Goal: Task Accomplishment & Management: Use online tool/utility

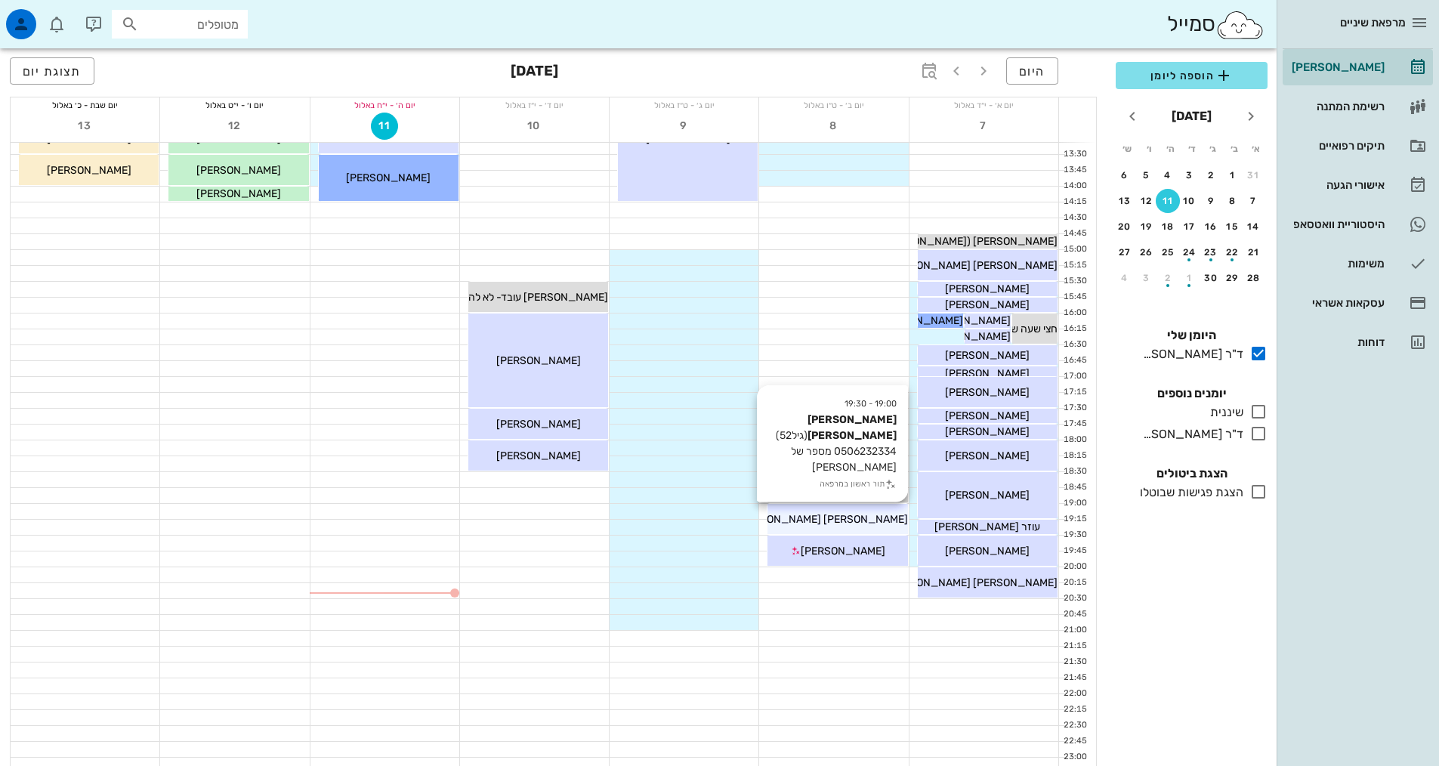
scroll to position [455, 0]
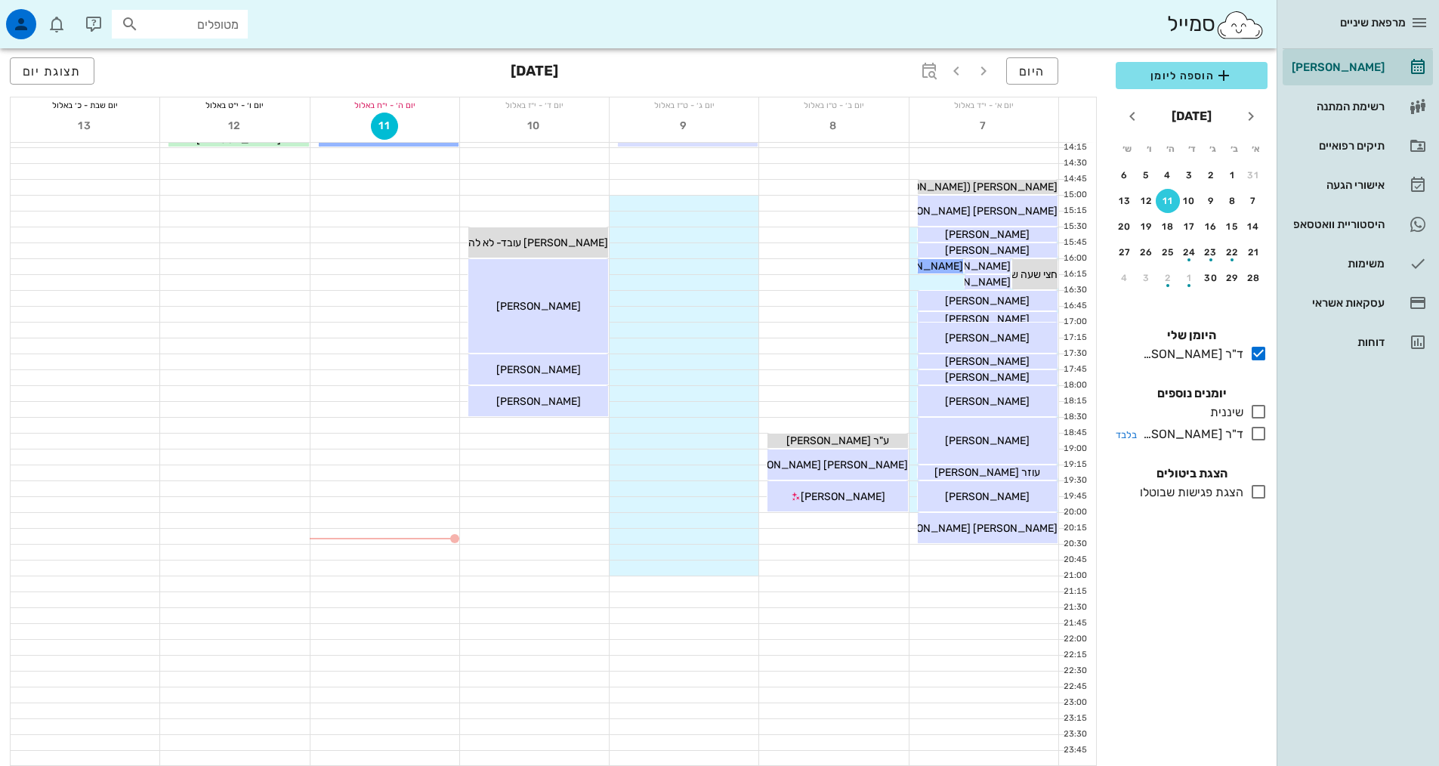
click at [1263, 435] on icon at bounding box center [1258, 433] width 18 height 18
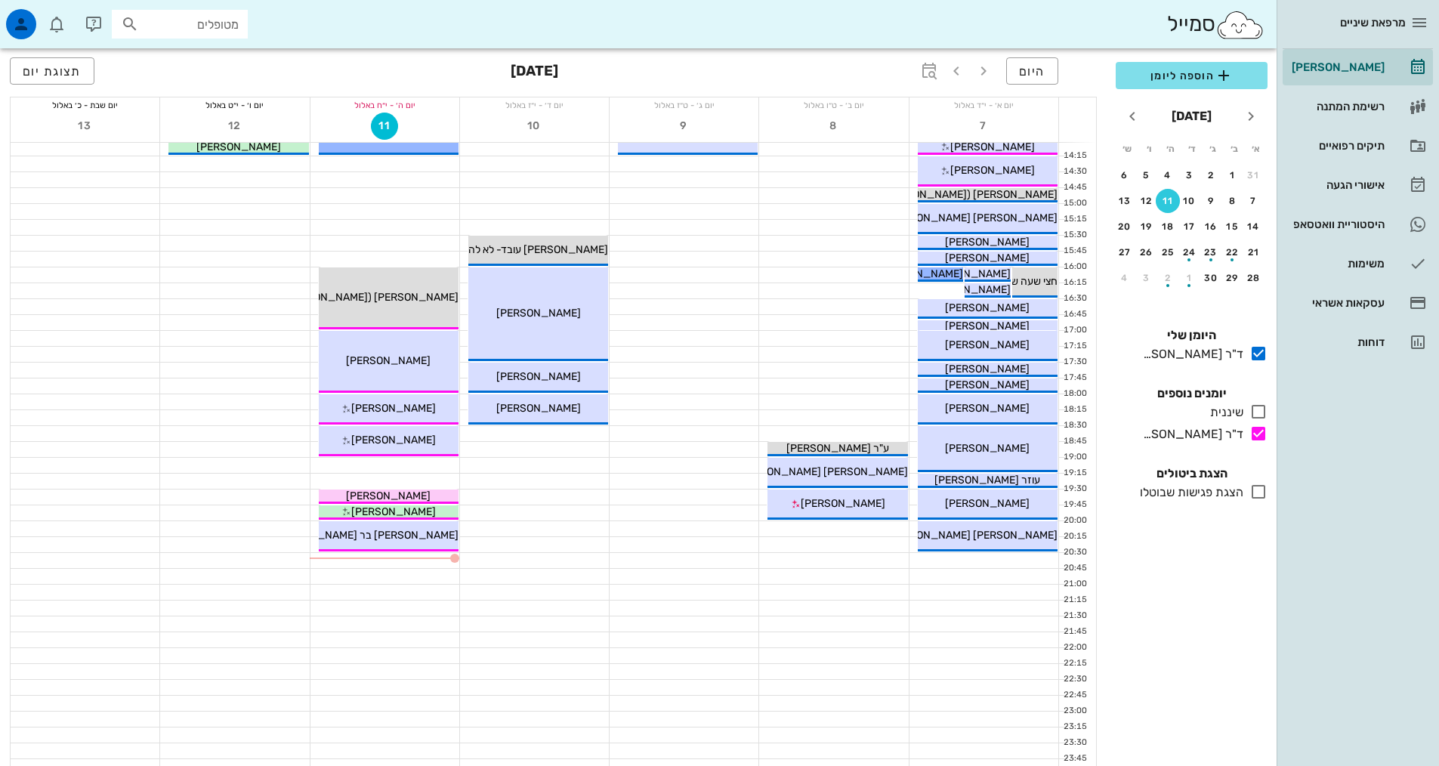
scroll to position [453, 0]
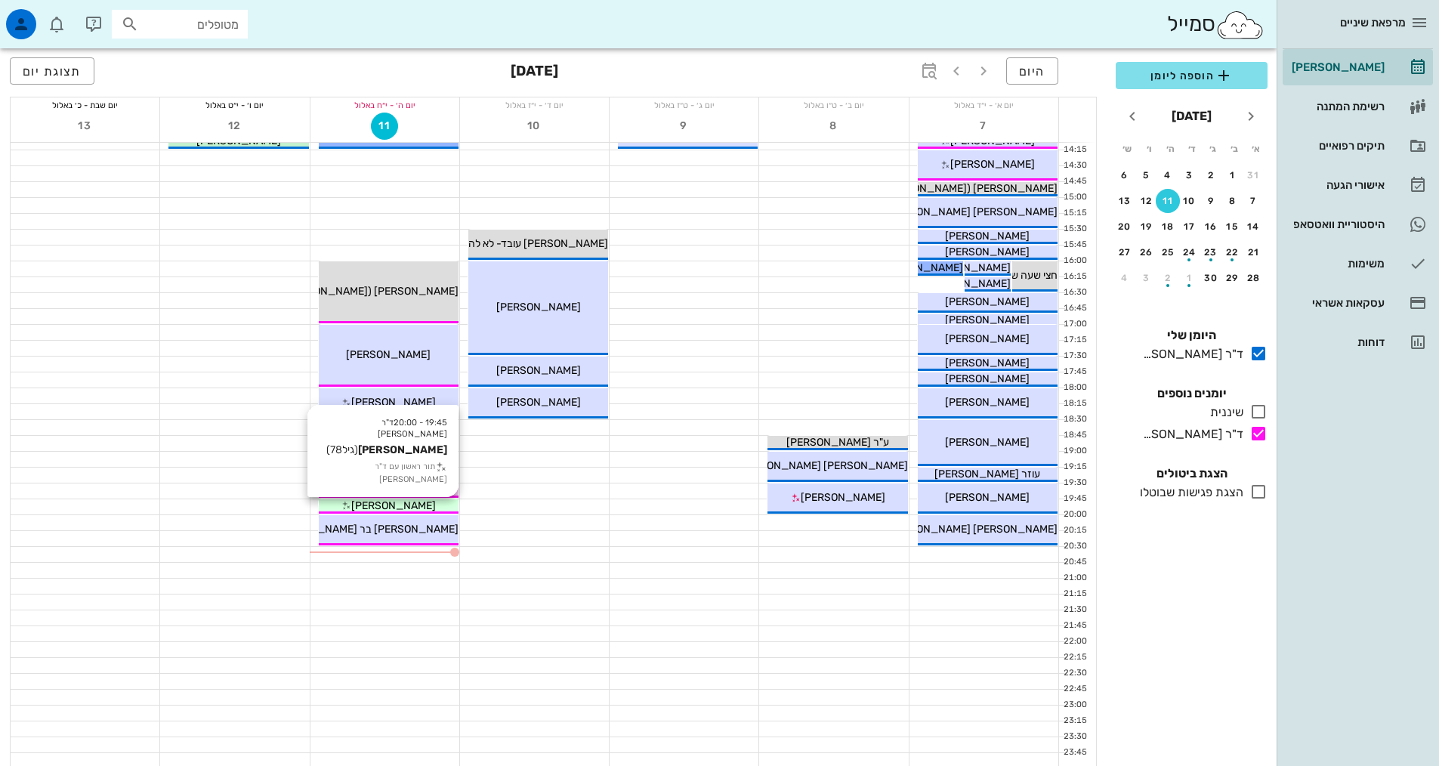
click at [421, 502] on div "[PERSON_NAME]" at bounding box center [389, 506] width 140 height 16
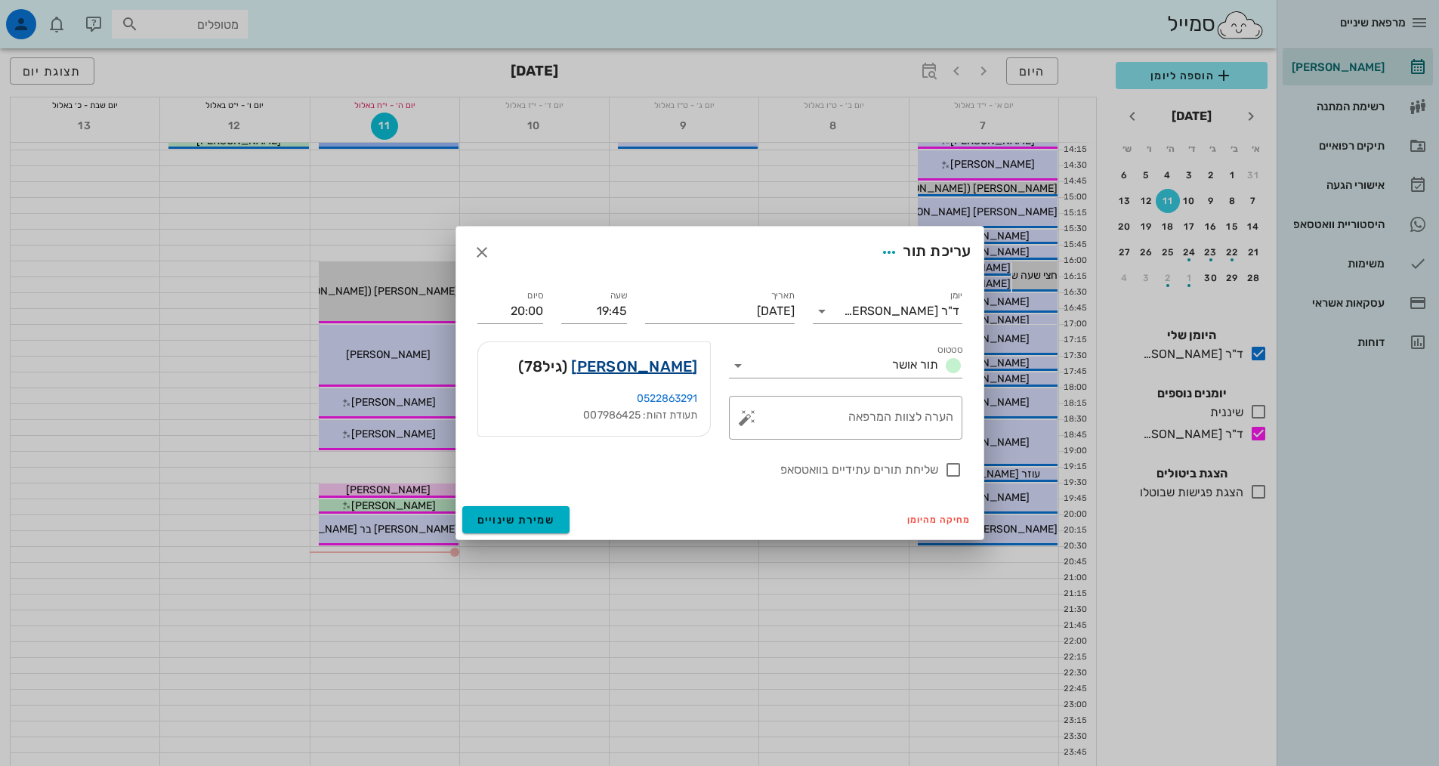
click at [684, 366] on link "[PERSON_NAME]" at bounding box center [634, 366] width 126 height 24
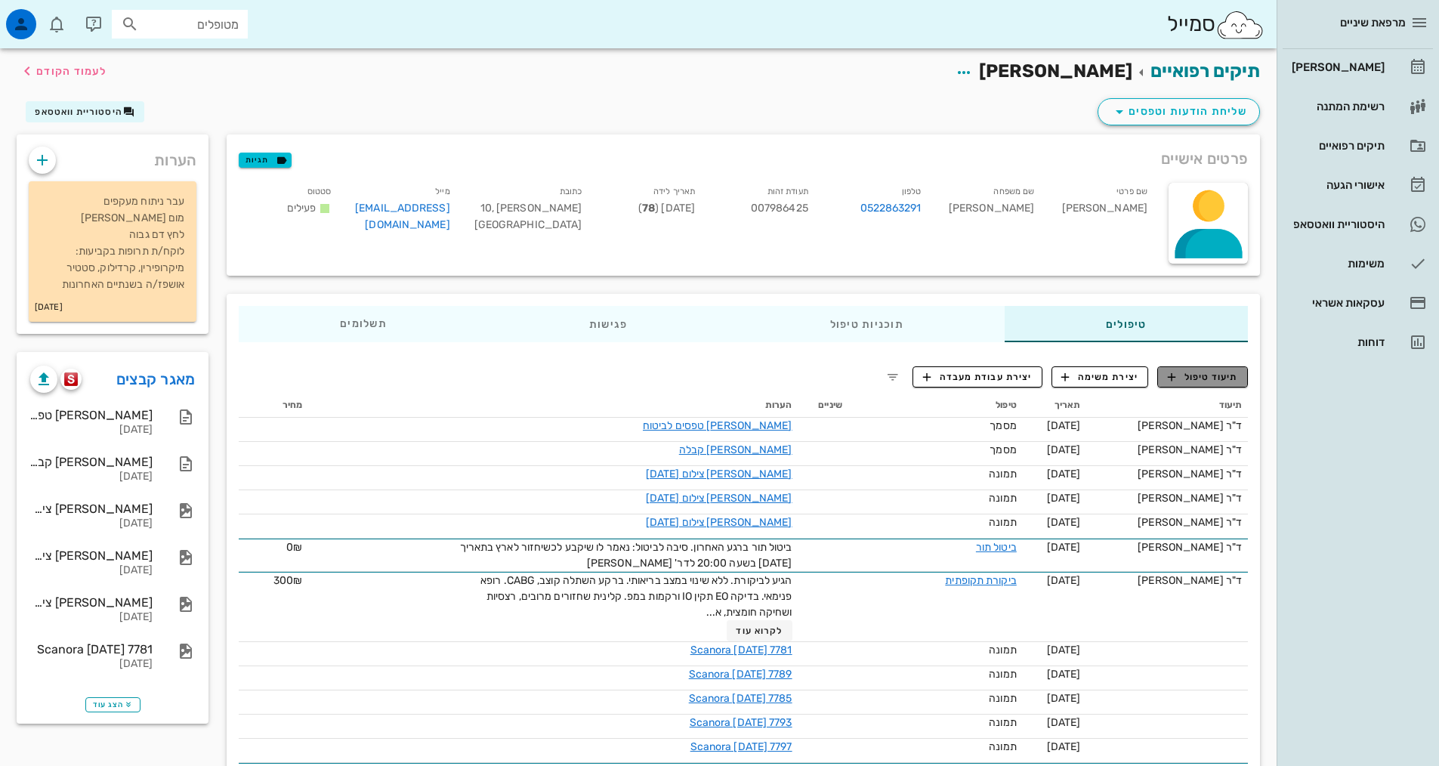
click at [1211, 375] on span "תיעוד טיפול" at bounding box center [1203, 377] width 70 height 14
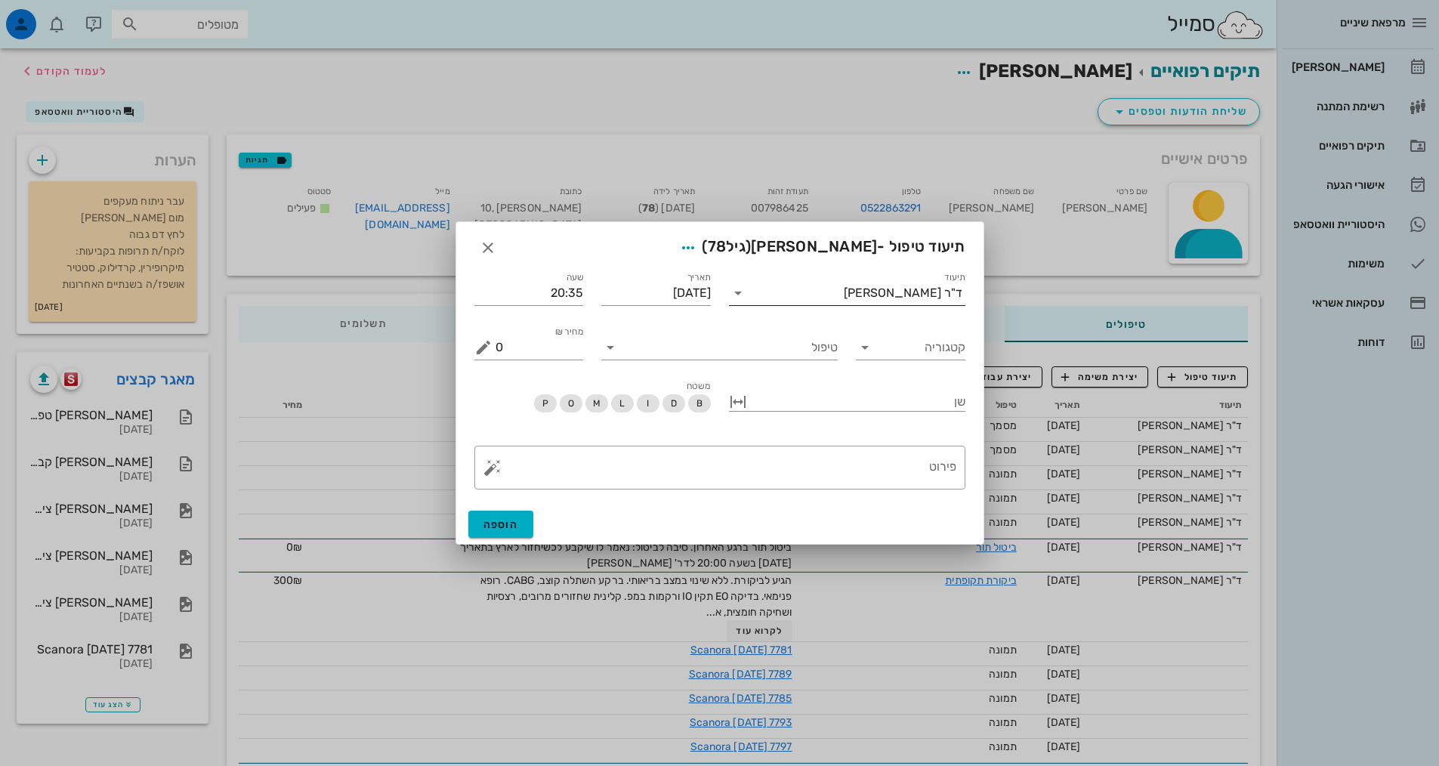
click at [940, 301] on div "ד"ר [PERSON_NAME]" at bounding box center [857, 293] width 215 height 24
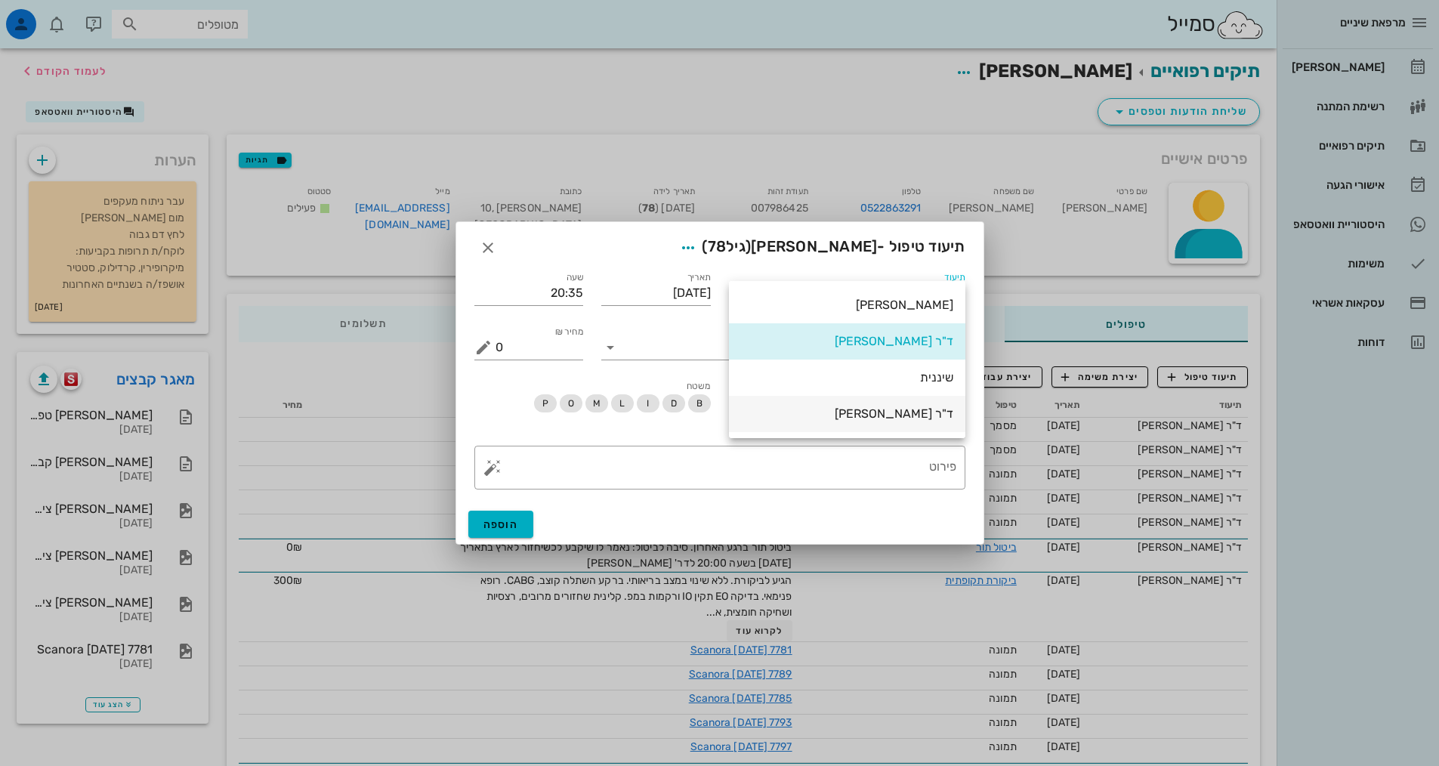
click at [935, 417] on div "ד"ר [PERSON_NAME]" at bounding box center [847, 413] width 212 height 14
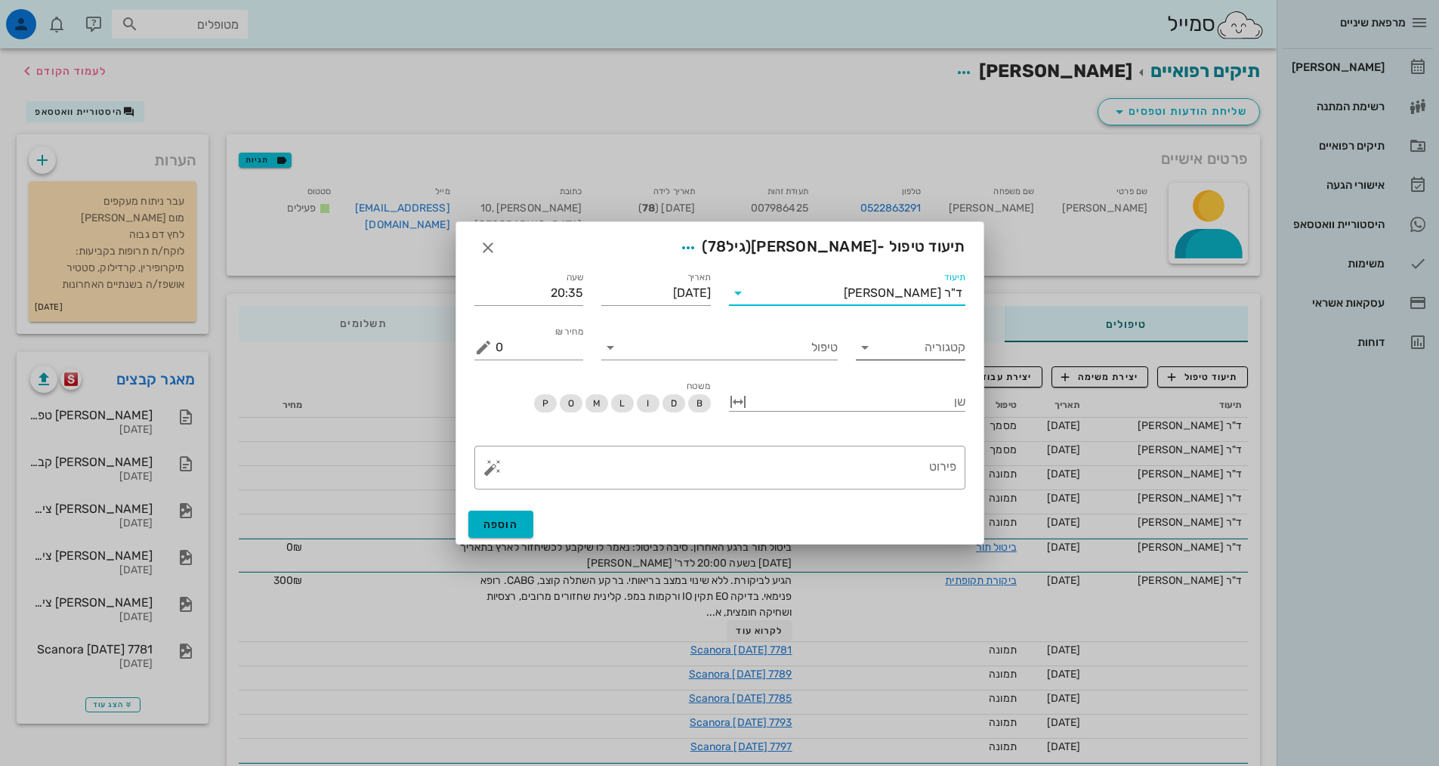
click at [884, 350] on input "קטגוריה" at bounding box center [922, 347] width 85 height 24
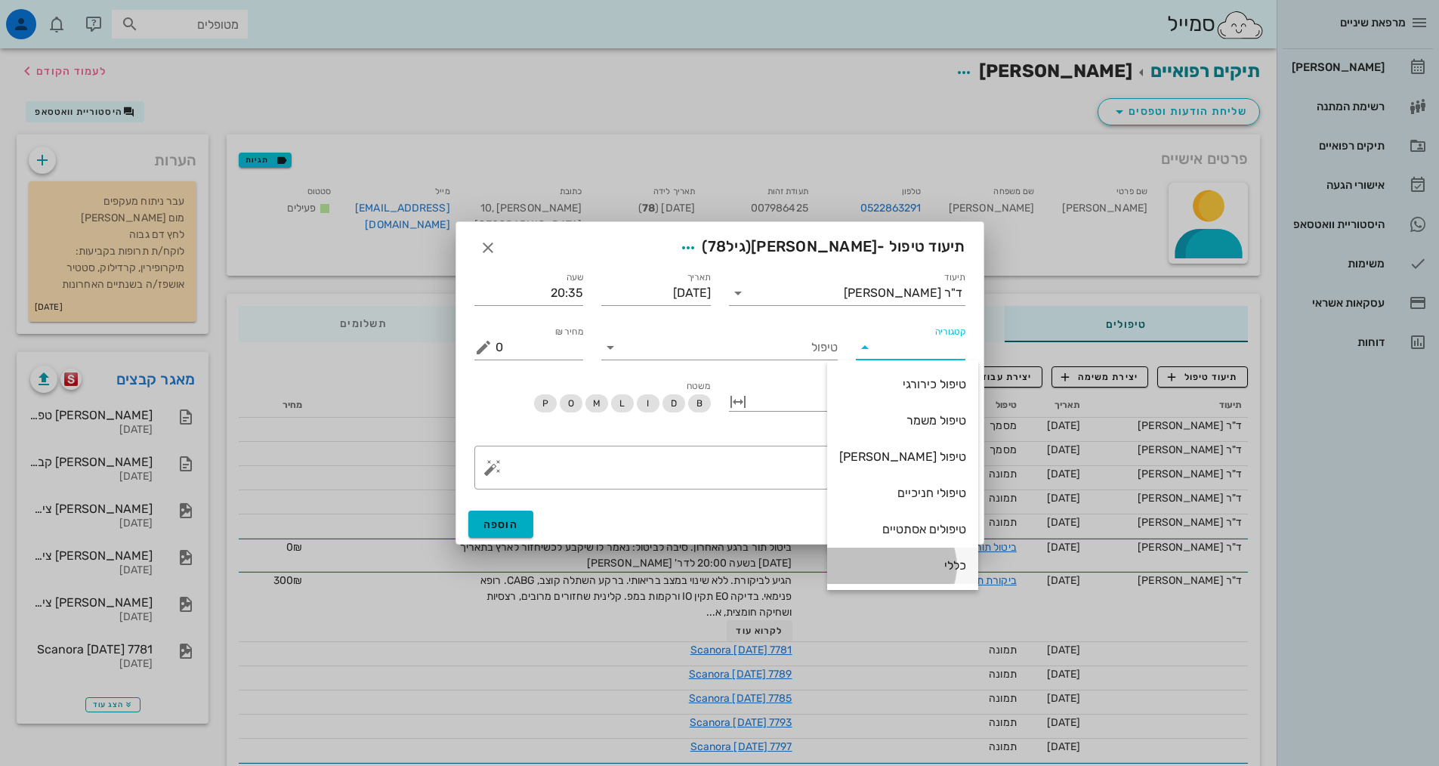
click at [906, 562] on div "כללי" at bounding box center [902, 565] width 127 height 14
type input "כללי"
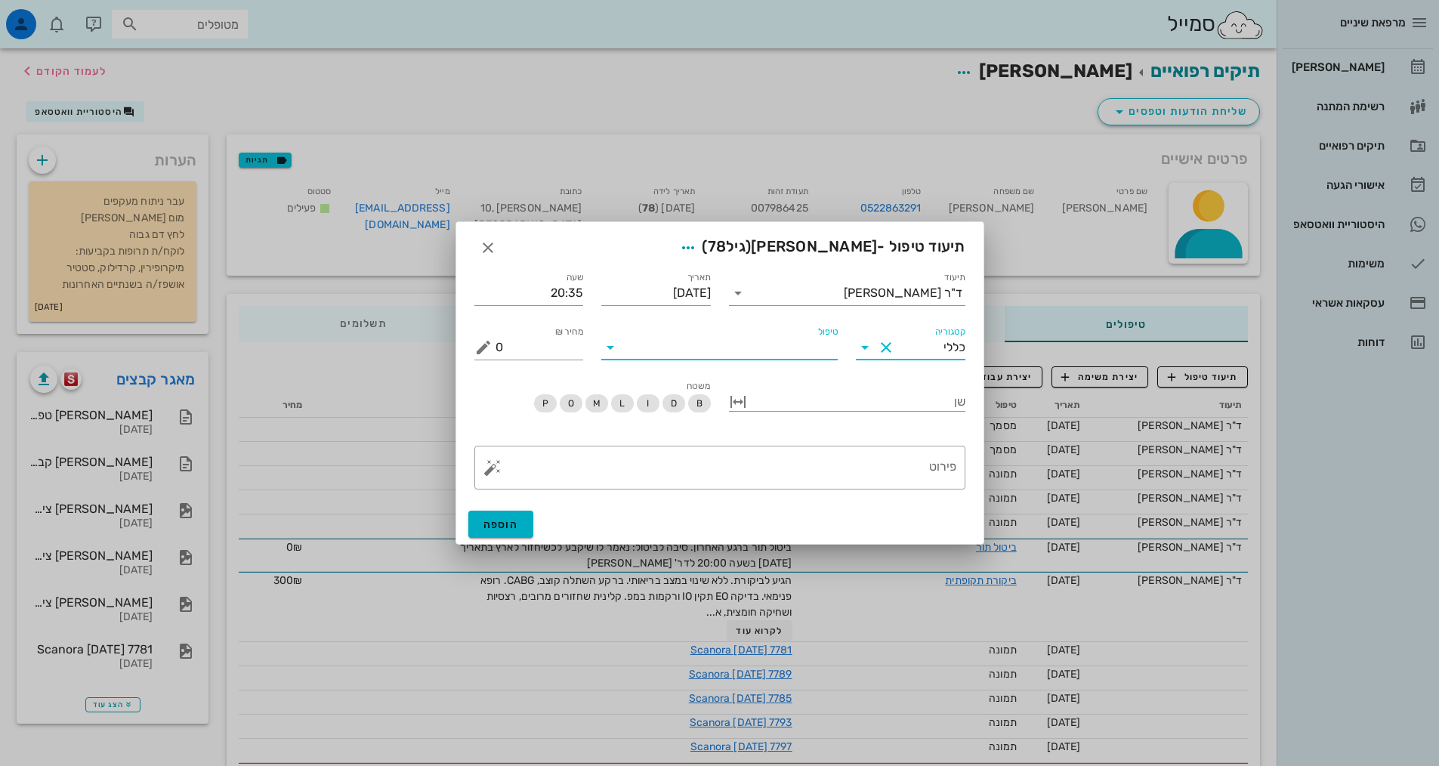
click at [804, 345] on input "טיפול" at bounding box center [729, 347] width 215 height 24
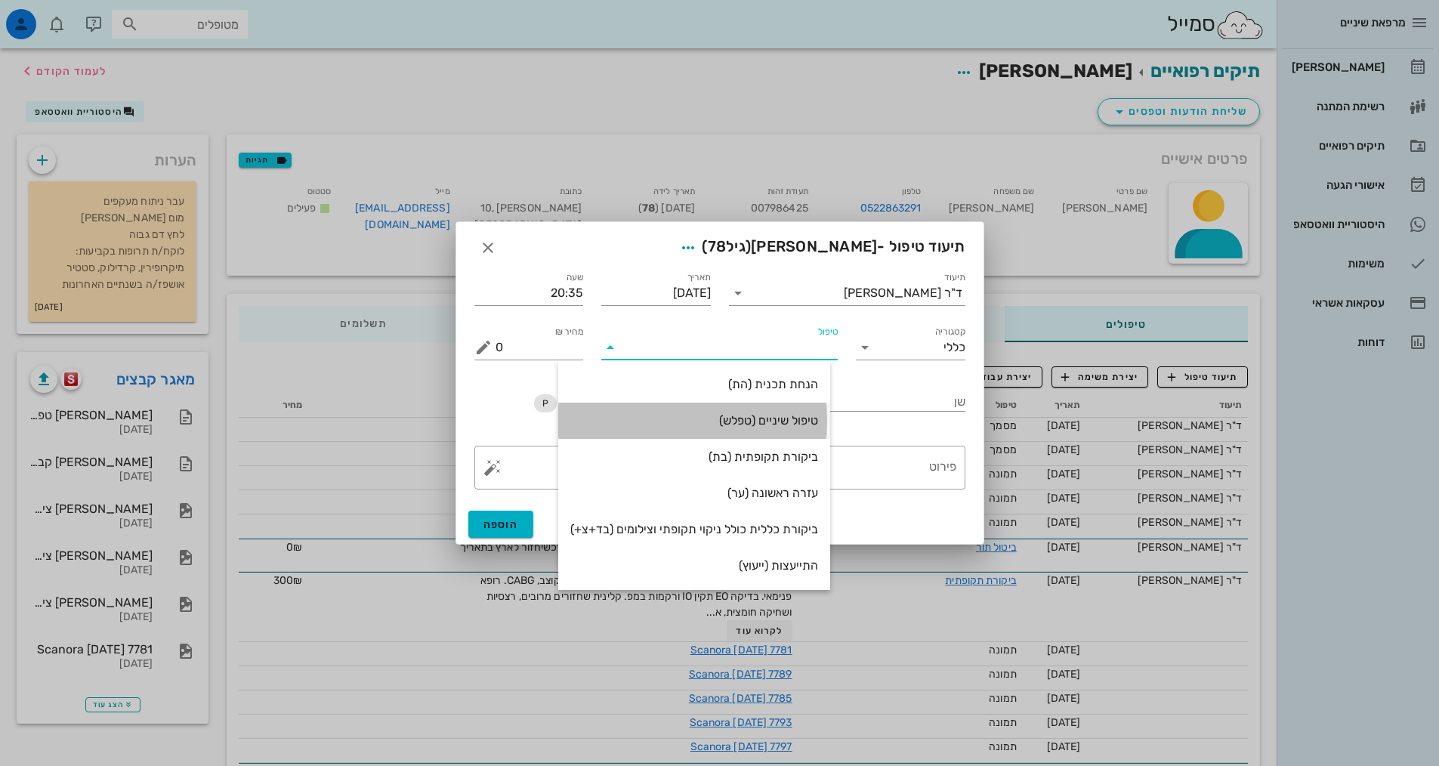
click at [789, 424] on div "טיפול שיניים (טפלש)" at bounding box center [694, 420] width 248 height 14
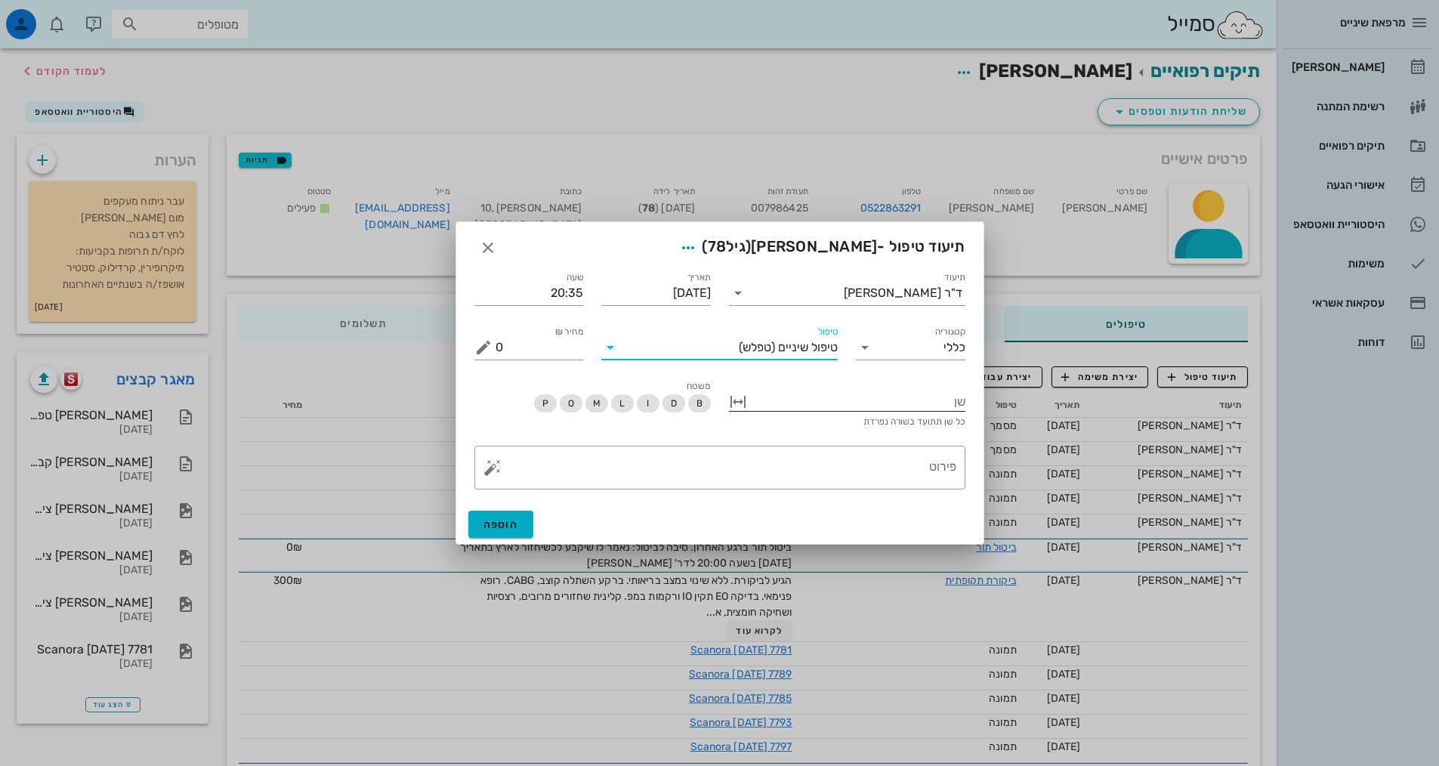
click at [906, 393] on div at bounding box center [857, 400] width 215 height 20
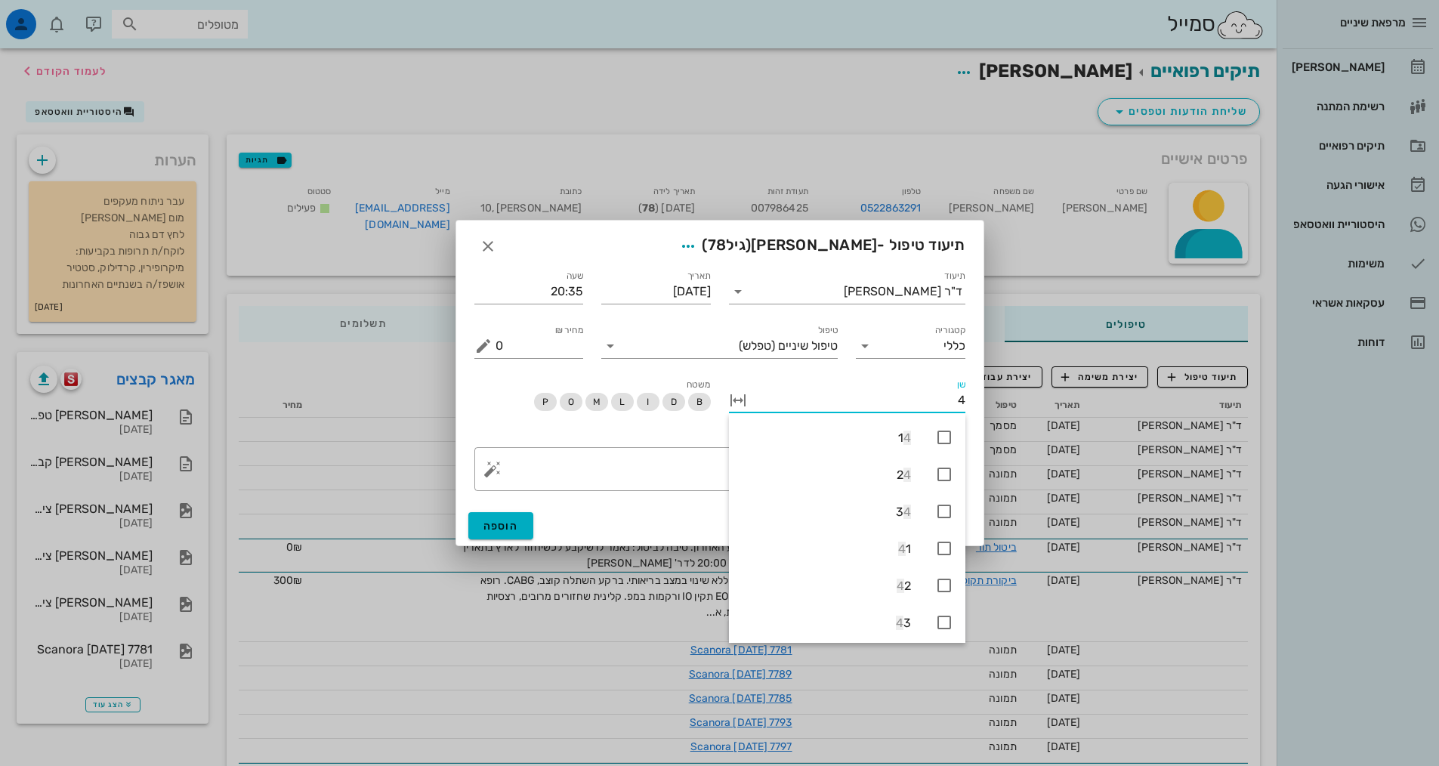
type input "45"
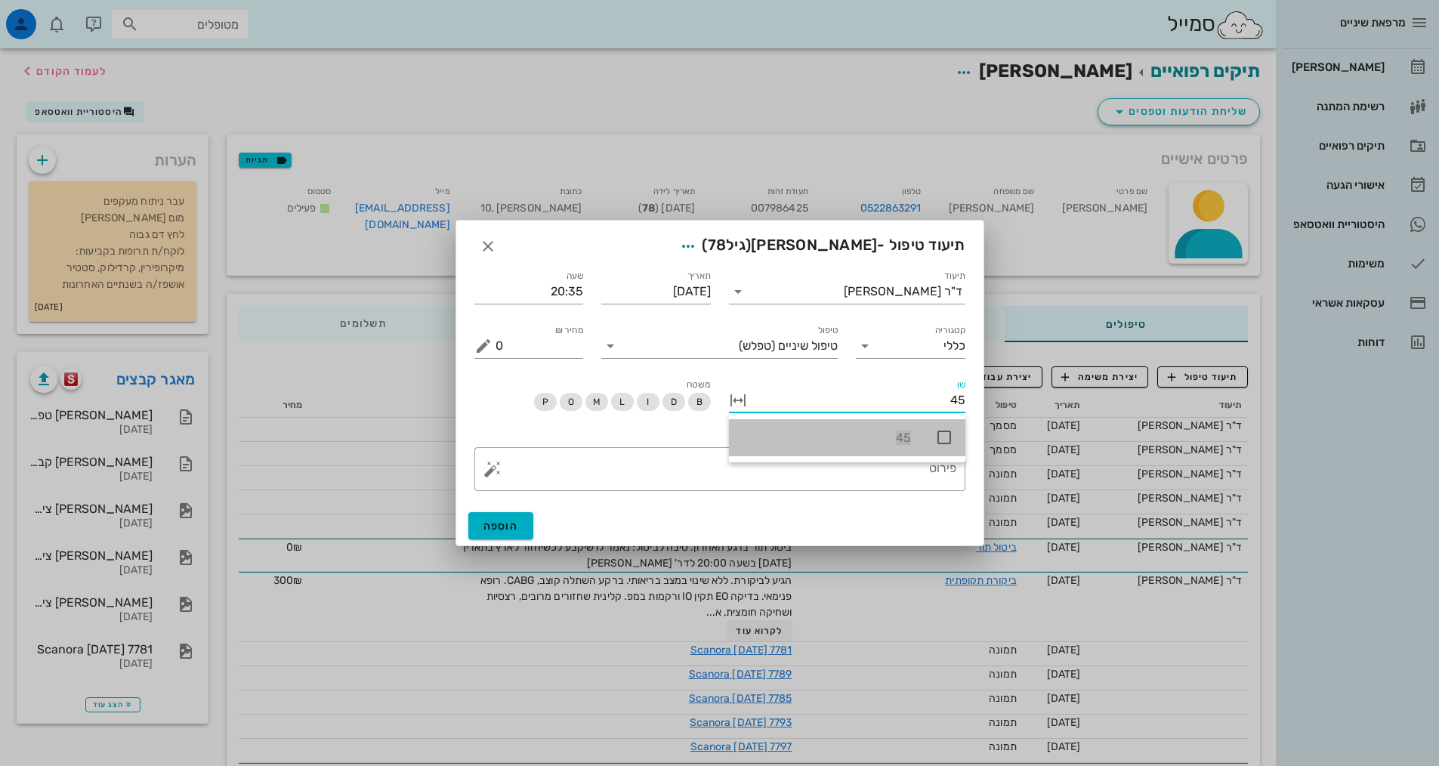
drag, startPoint x: 946, startPoint y: 430, endPoint x: 937, endPoint y: 445, distance: 16.6
click at [941, 440] on icon at bounding box center [944, 437] width 18 height 18
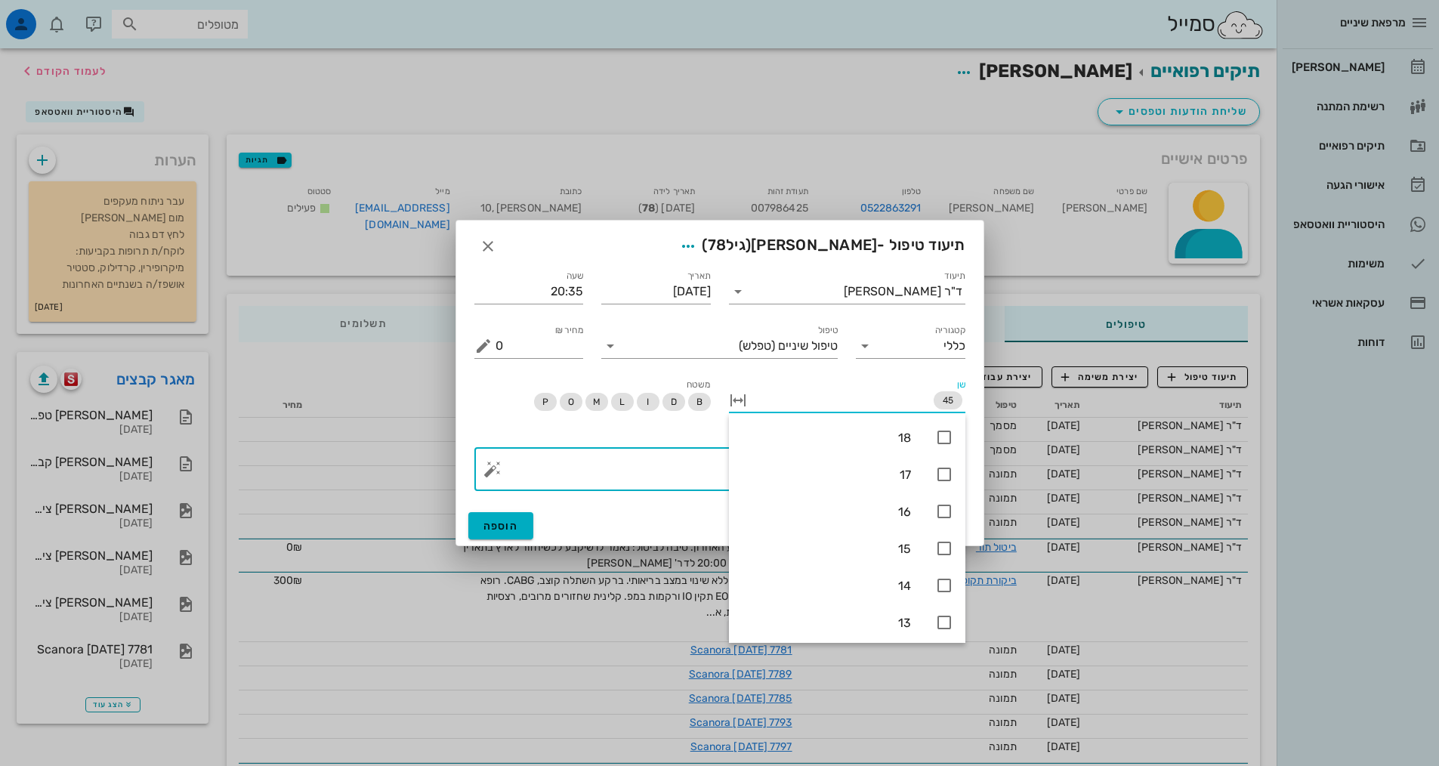
click at [702, 473] on textarea "פירוט" at bounding box center [725, 473] width 461 height 36
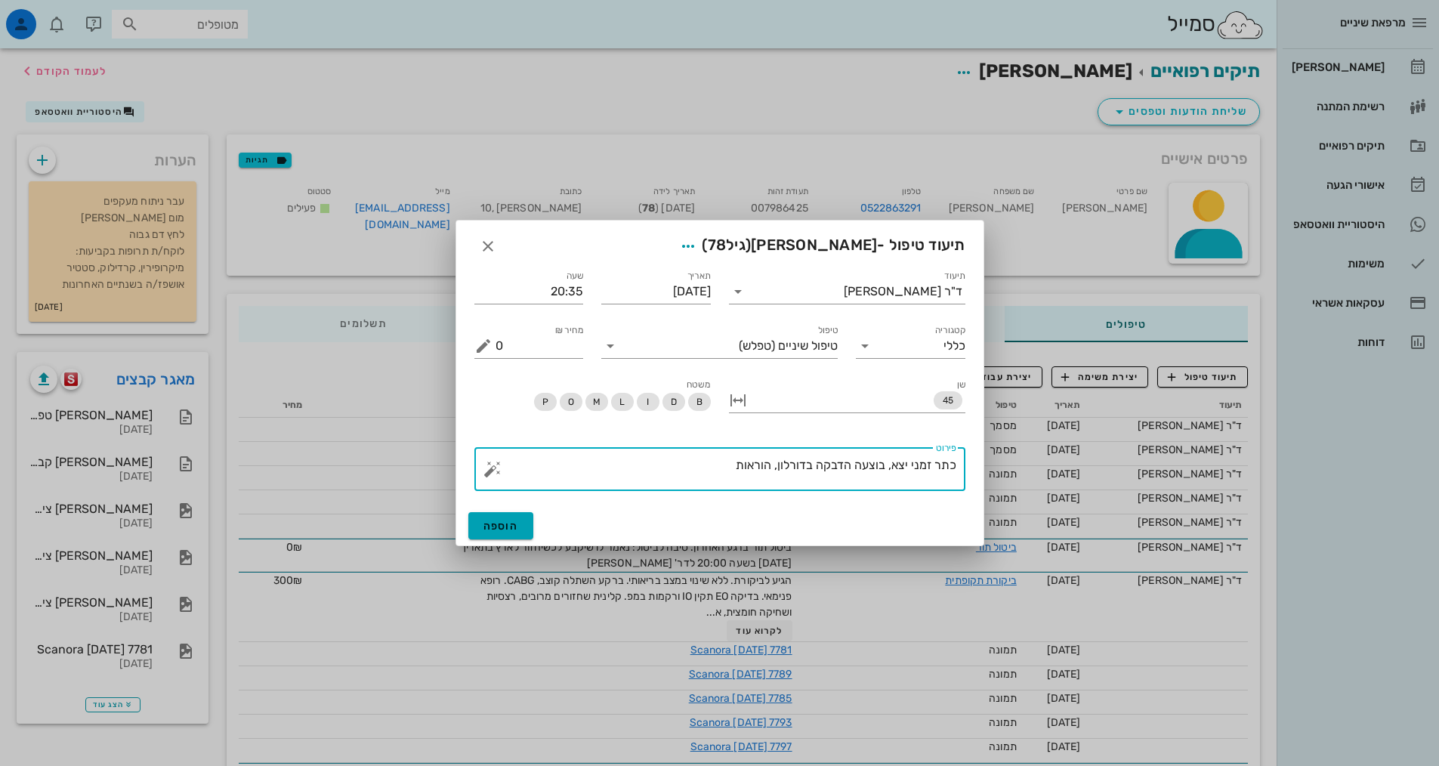
type textarea "כתר זמני יצא, בוצעה הדבקה בדורלון, הוראות"
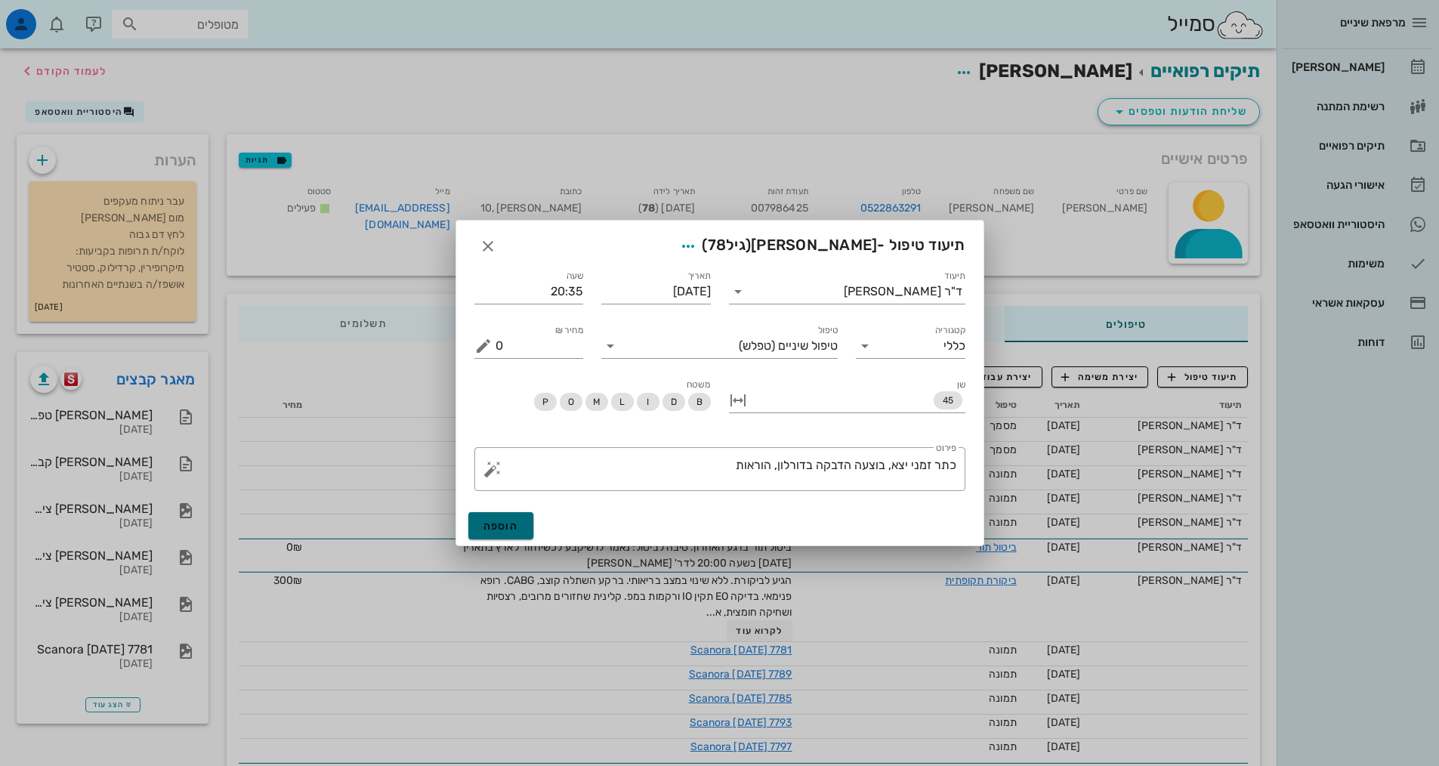
click at [513, 527] on span "הוספה" at bounding box center [500, 526] width 35 height 13
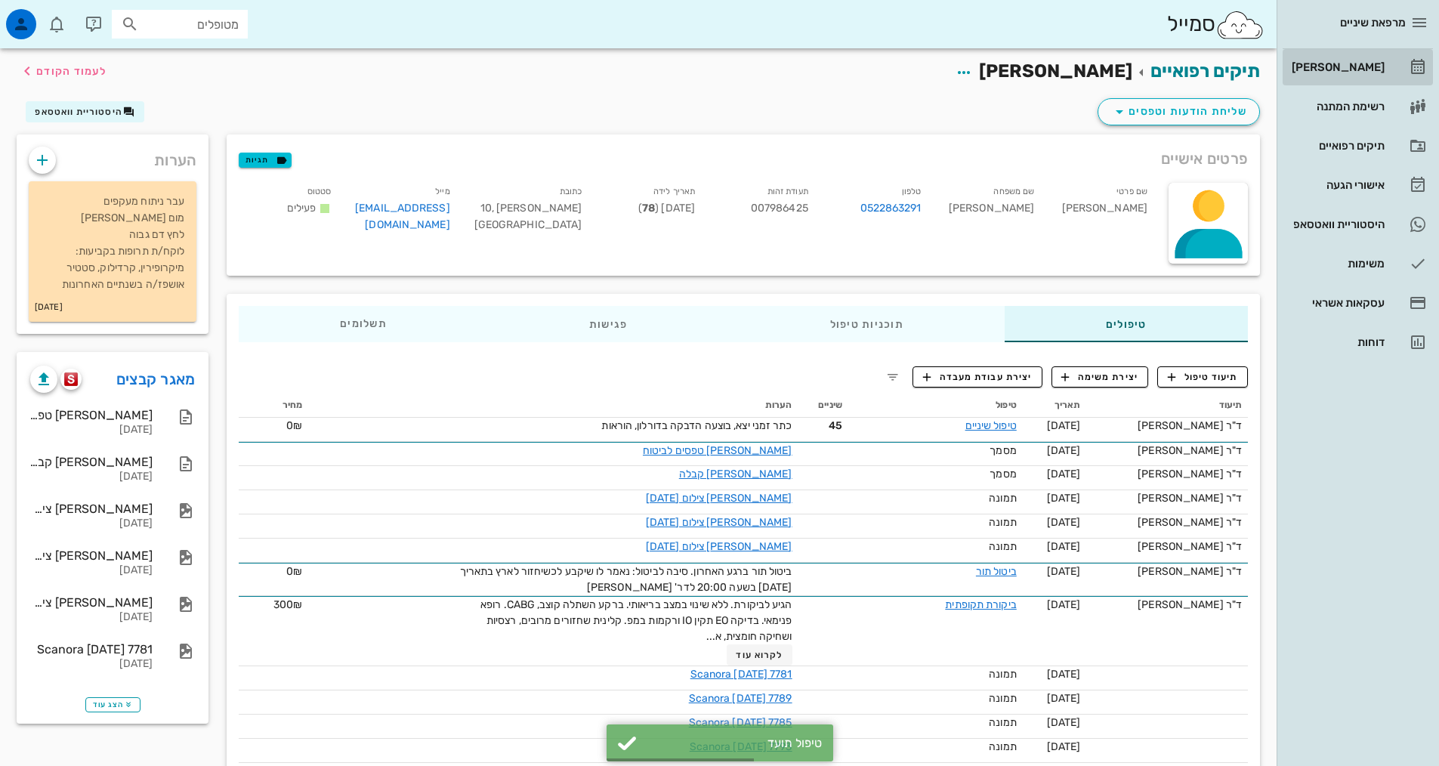
click at [1384, 76] on link "[PERSON_NAME]" at bounding box center [1357, 67] width 150 height 36
